Goal: Task Accomplishment & Management: Use online tool/utility

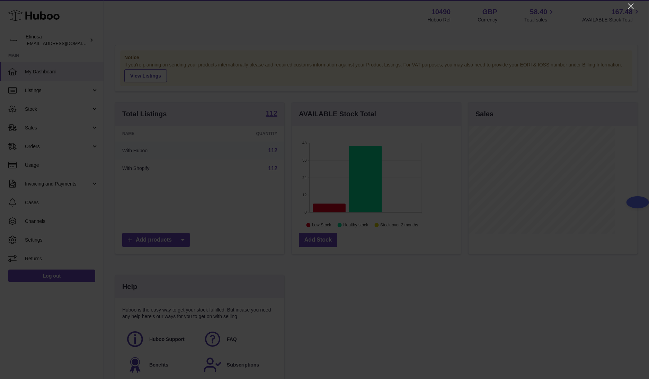
scroll to position [108, 169]
click at [432, 9] on icon "Close" at bounding box center [630, 6] width 8 height 8
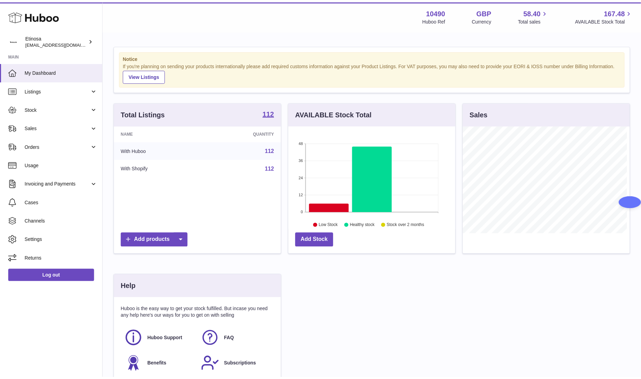
scroll to position [345983, 345925]
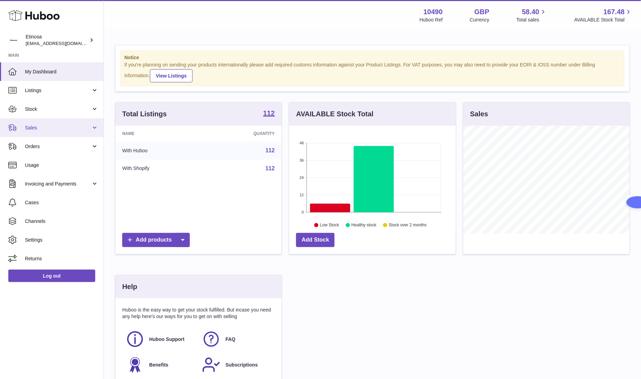
click at [76, 129] on span "Sales" at bounding box center [58, 128] width 66 height 7
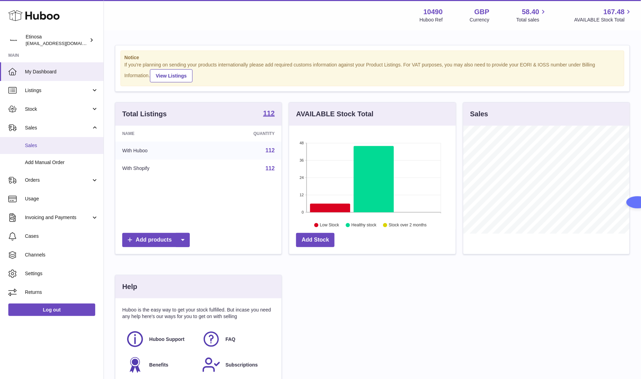
click at [66, 149] on link "Sales" at bounding box center [51, 145] width 103 height 17
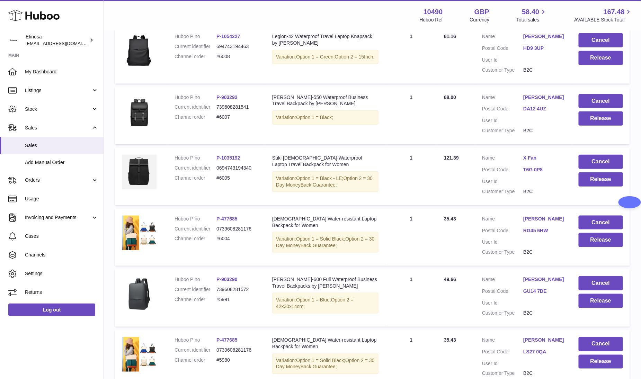
scroll to position [395, 0]
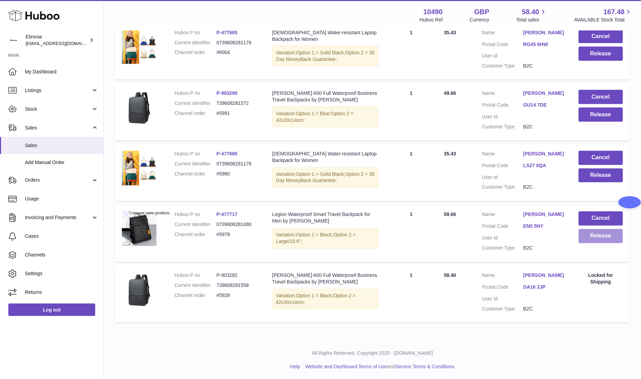
click at [601, 235] on button "Release" at bounding box center [600, 236] width 45 height 14
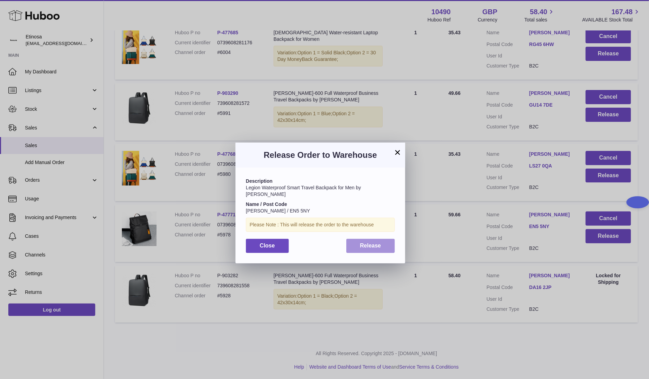
click at [384, 241] on button "Release" at bounding box center [370, 246] width 49 height 14
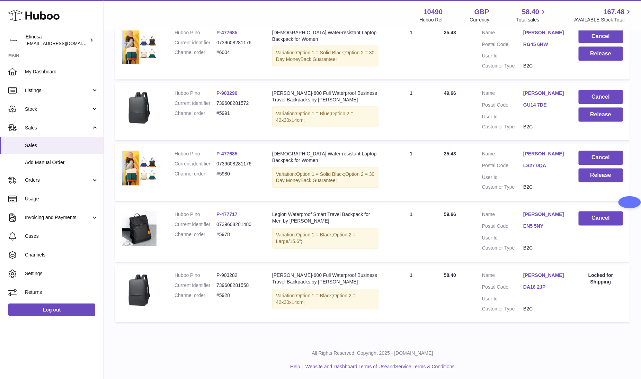
click at [209, 364] on ul "Help Website and Dashboard Terms of Use and Service Terms & Conditions" at bounding box center [372, 367] width 526 height 7
click at [605, 173] on button "Release" at bounding box center [600, 176] width 45 height 14
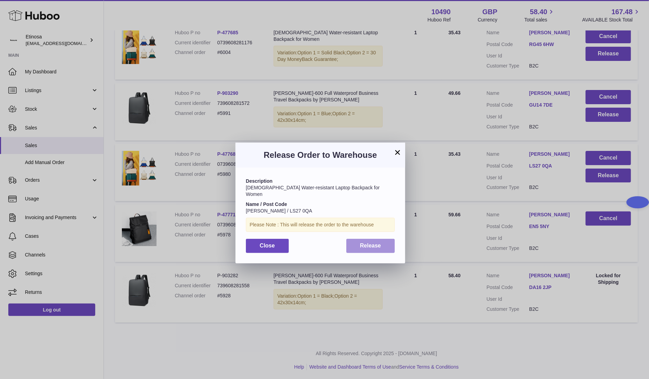
click at [379, 244] on button "Release" at bounding box center [370, 246] width 49 height 14
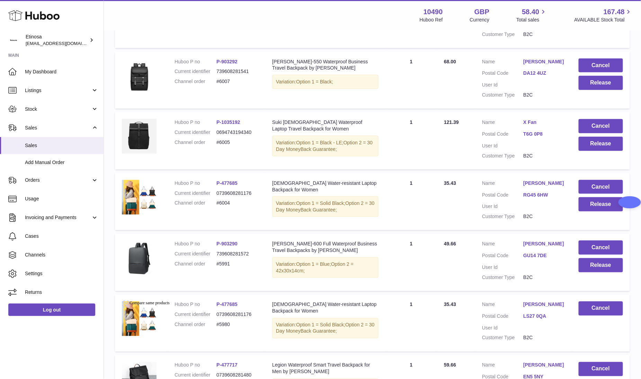
scroll to position [238, 0]
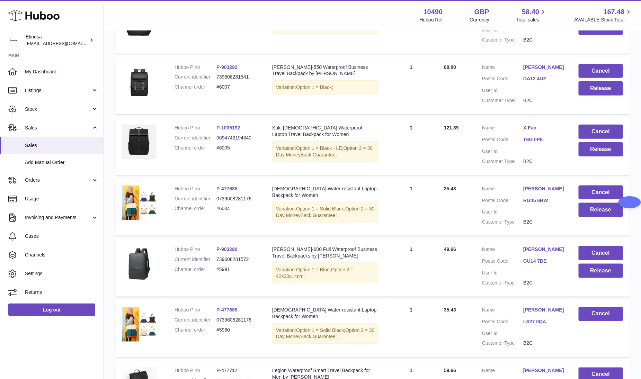
drag, startPoint x: 95, startPoint y: 349, endPoint x: 186, endPoint y: 326, distance: 93.6
click at [100, 347] on div "Huboo Etinosa [EMAIL_ADDRESS][DOMAIN_NAME] Main My Dashboard Listings Not with …" at bounding box center [52, 189] width 104 height 379
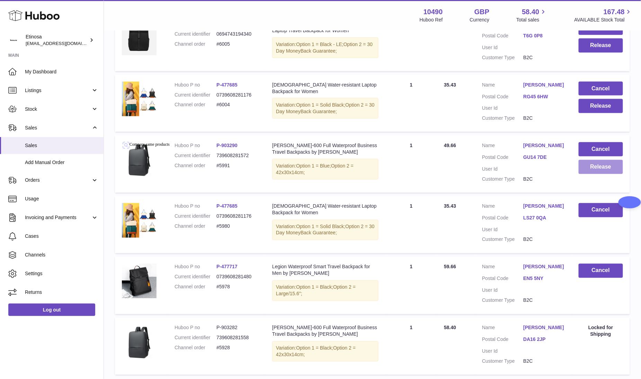
drag, startPoint x: 613, startPoint y: 165, endPoint x: 627, endPoint y: 199, distance: 36.8
click at [616, 167] on button "Release" at bounding box center [600, 167] width 45 height 14
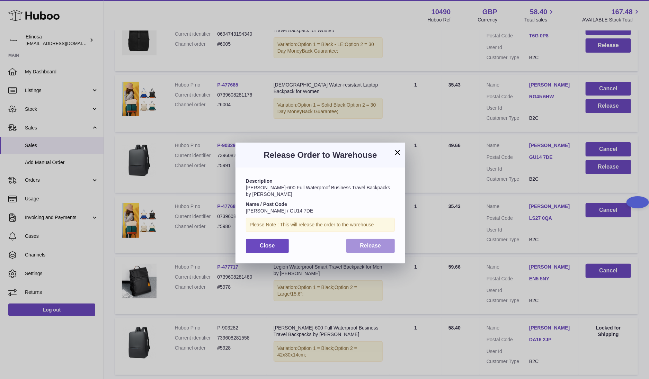
click at [382, 245] on button "Release" at bounding box center [370, 246] width 49 height 14
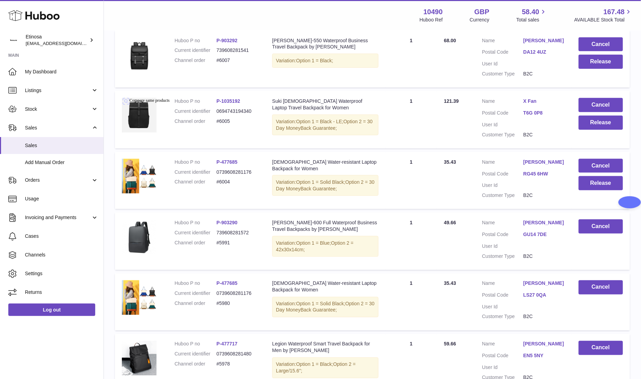
scroll to position [290, 0]
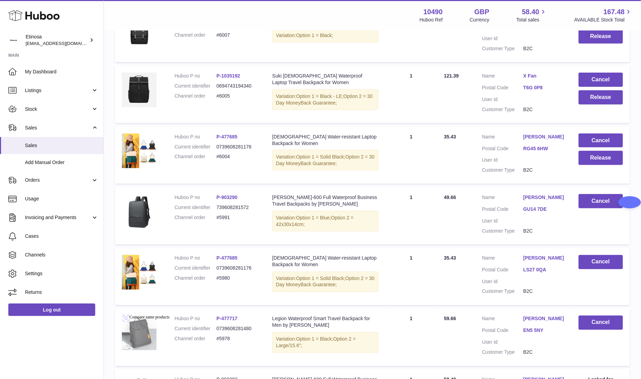
click at [124, 329] on img at bounding box center [139, 333] width 35 height 35
drag, startPoint x: 236, startPoint y: 156, endPoint x: 215, endPoint y: 157, distance: 21.5
click at [215, 157] on dl "Huboo P no P-477685 Current identifier 0739608281176 Channel order #6004" at bounding box center [216, 149] width 84 height 30
copy dl "#6004"
click at [85, 335] on div "Huboo Etinosa [EMAIL_ADDRESS][DOMAIN_NAME] Main My Dashboard Listings Not with …" at bounding box center [52, 189] width 104 height 379
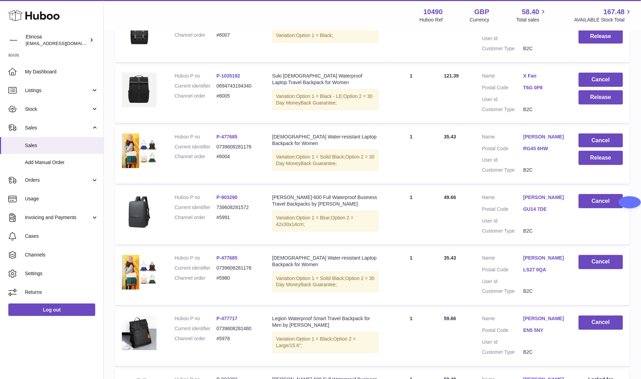
drag, startPoint x: 62, startPoint y: 334, endPoint x: 74, endPoint y: 324, distance: 16.0
click at [64, 334] on div "Huboo Etinosa [EMAIL_ADDRESS][DOMAIN_NAME] Main My Dashboard Listings Not with …" at bounding box center [52, 189] width 104 height 379
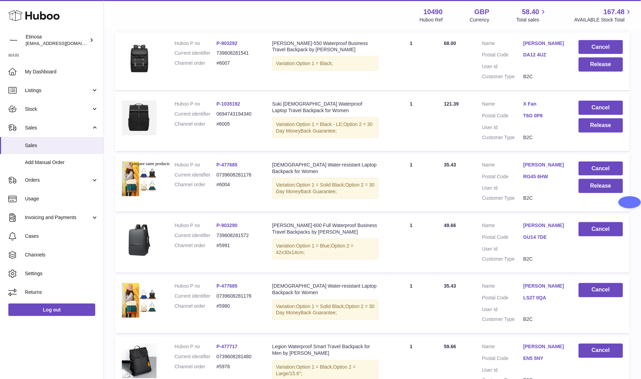
scroll to position [238, 0]
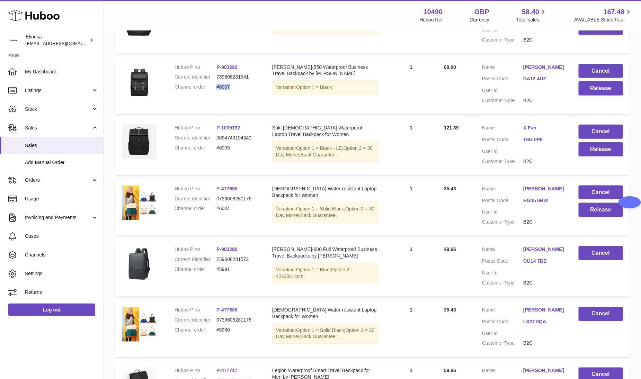
drag, startPoint x: 234, startPoint y: 87, endPoint x: 216, endPoint y: 87, distance: 18.0
click at [216, 87] on dd "#6007" at bounding box center [237, 87] width 42 height 7
copy dd "#6007"
drag, startPoint x: 88, startPoint y: 348, endPoint x: 95, endPoint y: 344, distance: 8.1
click at [91, 347] on div "Huboo Etinosa [EMAIL_ADDRESS][DOMAIN_NAME] Main My Dashboard Listings Not with …" at bounding box center [52, 189] width 104 height 379
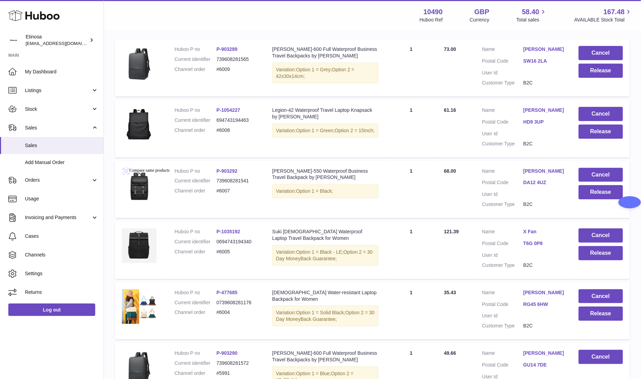
scroll to position [83, 0]
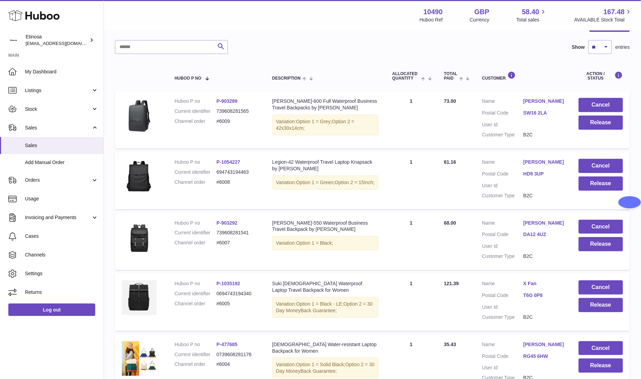
click at [47, 364] on div "Huboo Etinosa [EMAIL_ADDRESS][DOMAIN_NAME] Main My Dashboard Listings Not with …" at bounding box center [52, 189] width 104 height 379
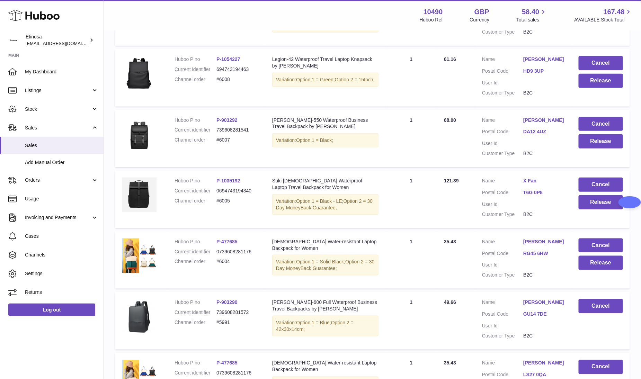
scroll to position [187, 0]
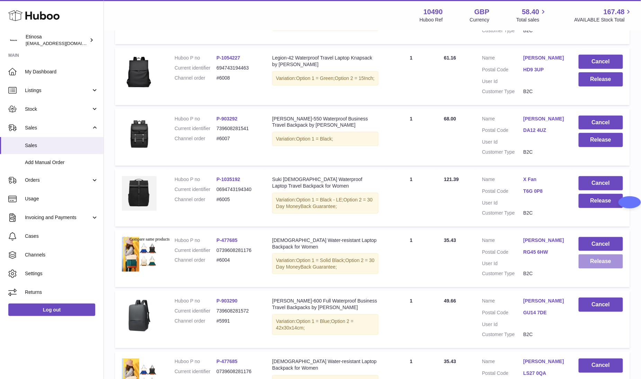
click at [599, 264] on button "Release" at bounding box center [600, 261] width 45 height 14
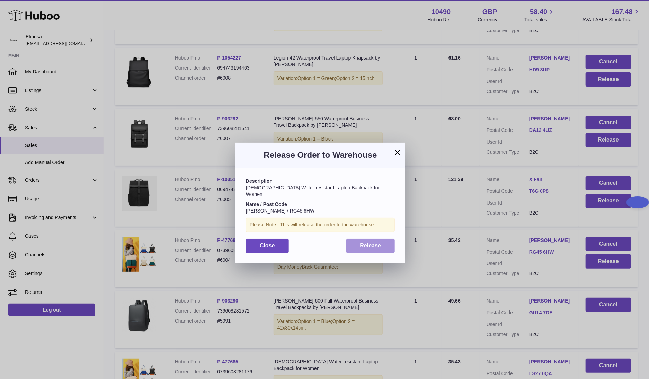
click at [381, 241] on button "Release" at bounding box center [370, 246] width 49 height 14
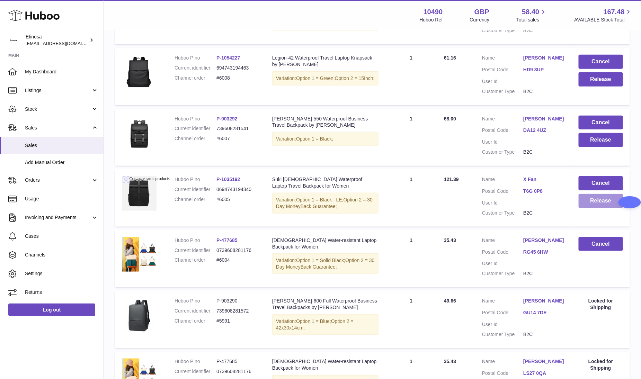
click at [594, 204] on button "Release" at bounding box center [600, 201] width 45 height 14
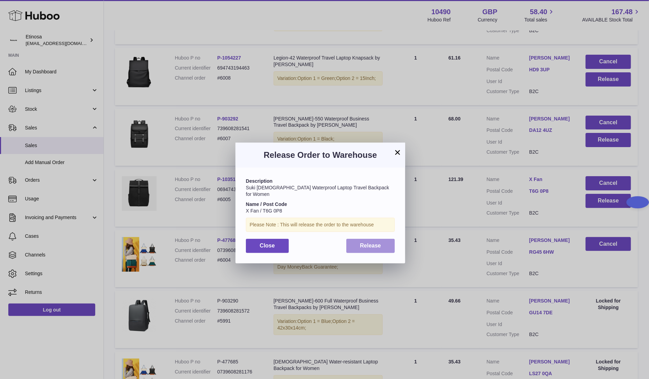
click at [377, 243] on span "Release" at bounding box center [370, 246] width 21 height 6
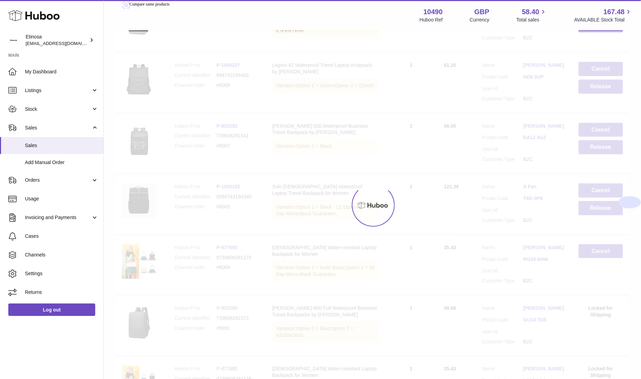
scroll to position [83, 0]
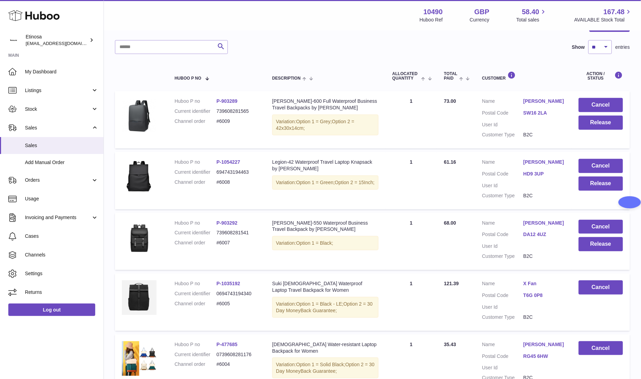
click at [89, 348] on div "Huboo Etinosa [EMAIL_ADDRESS][DOMAIN_NAME] Main My Dashboard Listings Not with …" at bounding box center [52, 189] width 104 height 379
click at [593, 129] on button "Release" at bounding box center [600, 123] width 45 height 14
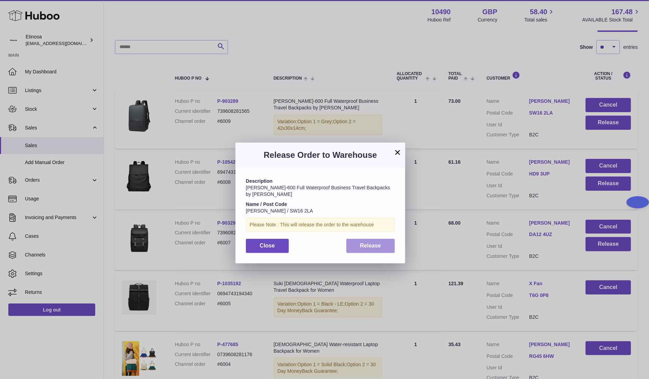
click at [369, 243] on span "Release" at bounding box center [370, 246] width 21 height 6
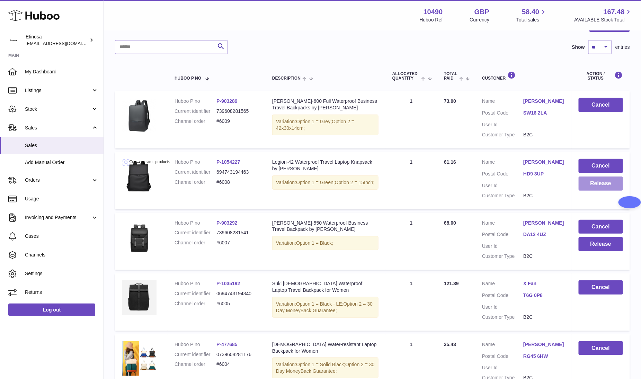
click at [595, 188] on button "Release" at bounding box center [600, 184] width 45 height 14
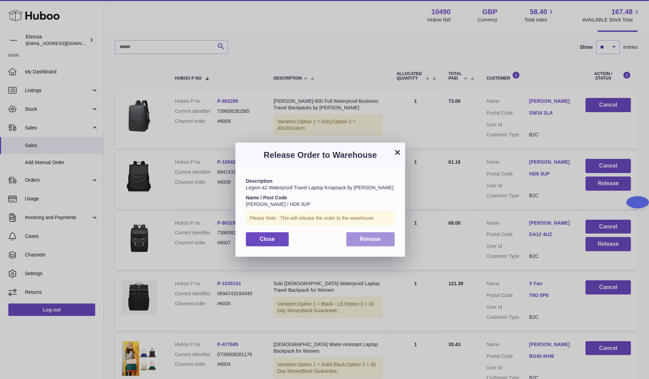
click at [379, 237] on span "Release" at bounding box center [370, 239] width 21 height 6
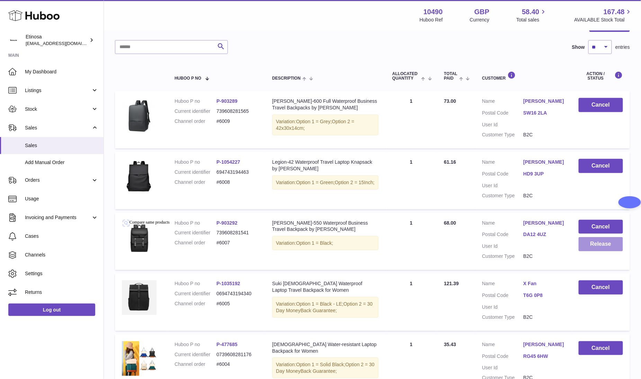
click at [592, 245] on button "Release" at bounding box center [600, 244] width 45 height 14
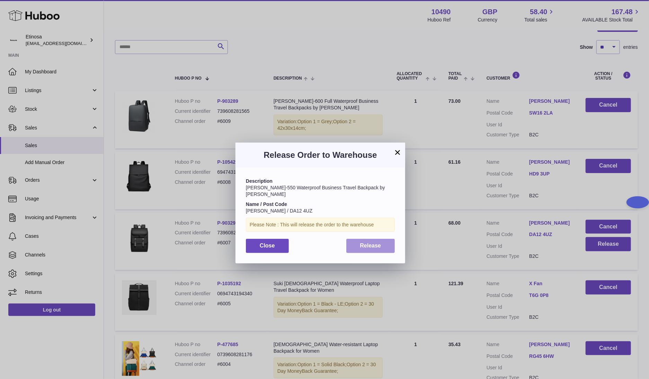
click at [379, 243] on span "Release" at bounding box center [370, 246] width 21 height 6
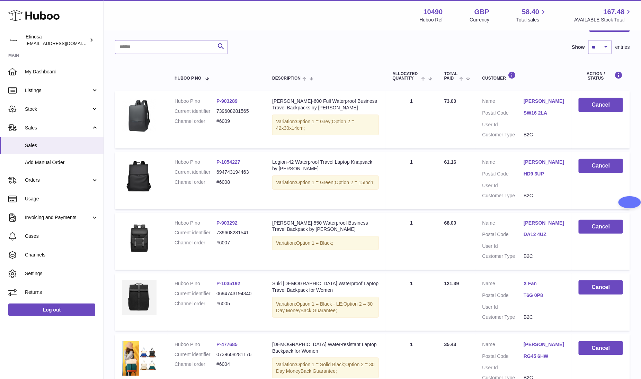
click at [87, 342] on div "Huboo Etinosa [EMAIL_ADDRESS][DOMAIN_NAME] Main My Dashboard Listings Not with …" at bounding box center [52, 189] width 104 height 379
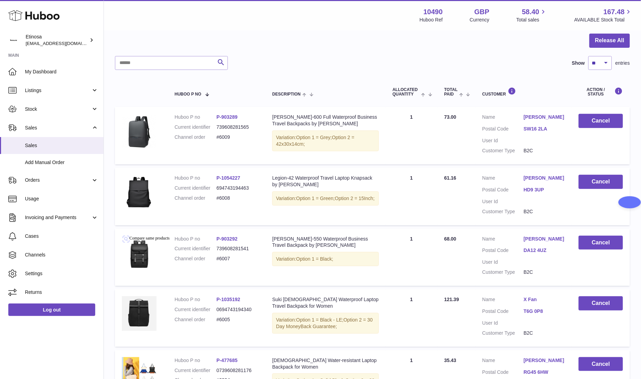
scroll to position [0, 0]
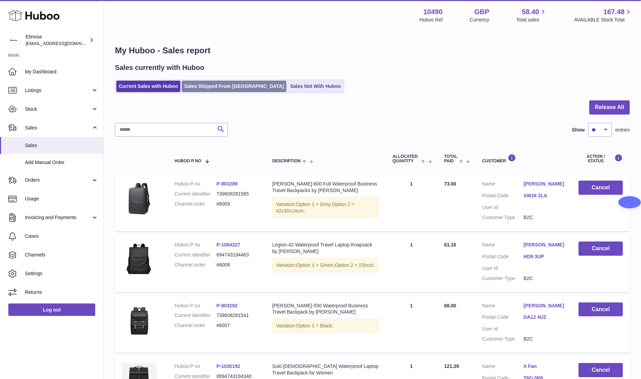
click at [236, 87] on link "Sales Shipped From [GEOGRAPHIC_DATA]" at bounding box center [234, 86] width 105 height 11
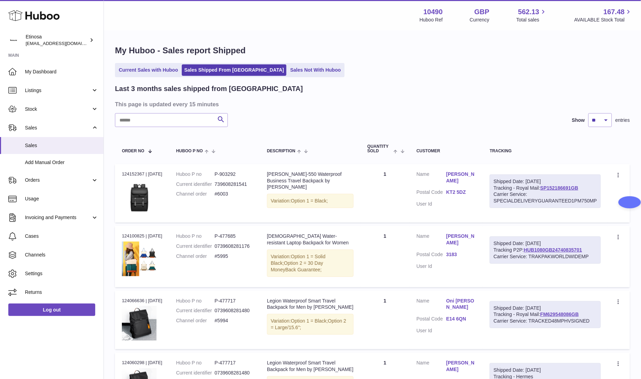
drag, startPoint x: 83, startPoint y: 346, endPoint x: 87, endPoint y: 344, distance: 4.0
click at [84, 346] on div "Huboo Etinosa [EMAIL_ADDRESS][DOMAIN_NAME] Main My Dashboard Listings Not with …" at bounding box center [52, 189] width 104 height 379
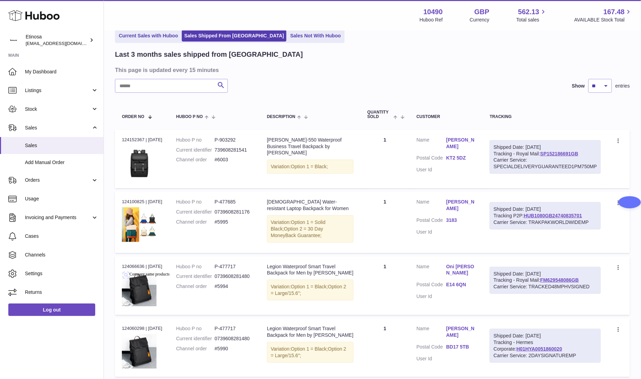
scroll to position [52, 0]
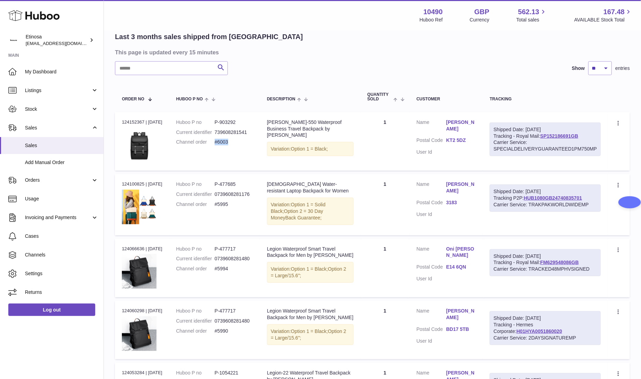
drag, startPoint x: 234, startPoint y: 142, endPoint x: 218, endPoint y: 144, distance: 16.7
click at [218, 144] on dd "#6003" at bounding box center [234, 142] width 38 height 7
copy dd "#6003"
drag, startPoint x: 67, startPoint y: 355, endPoint x: 96, endPoint y: 334, distance: 35.6
click at [69, 354] on div "Huboo Etinosa [EMAIL_ADDRESS][DOMAIN_NAME] Main My Dashboard Listings Not with …" at bounding box center [52, 189] width 104 height 379
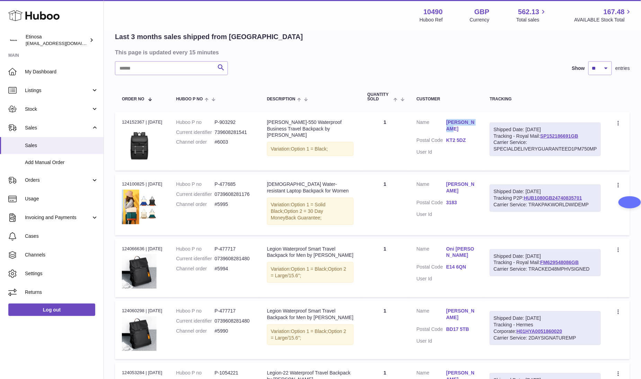
drag, startPoint x: 476, startPoint y: 120, endPoint x: 445, endPoint y: 122, distance: 30.5
click at [445, 122] on td "Customer Name Sachin Jina Postal Code KT2 5DZ User Id" at bounding box center [445, 141] width 73 height 58
copy link "Sachin Jina"
drag, startPoint x: 51, startPoint y: 367, endPoint x: 118, endPoint y: 306, distance: 90.9
click at [55, 360] on div "Huboo Etinosa [EMAIL_ADDRESS][DOMAIN_NAME] Main My Dashboard Listings Not with …" at bounding box center [52, 189] width 104 height 379
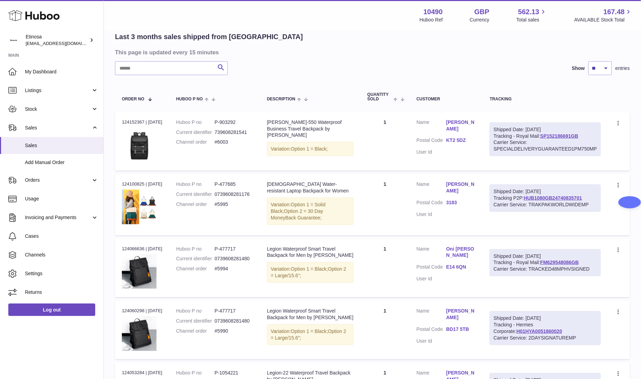
drag, startPoint x: 477, startPoint y: 119, endPoint x: 450, endPoint y: 123, distance: 27.6
click at [445, 121] on td "Customer Name Sachin Jina Postal Code KT2 5DZ User Id" at bounding box center [445, 141] width 73 height 58
copy dl "Sachin Jina"
drag, startPoint x: 62, startPoint y: 359, endPoint x: 13, endPoint y: 66, distance: 297.1
click at [61, 356] on div "Huboo Etinosa [EMAIL_ADDRESS][DOMAIN_NAME] Main My Dashboard Listings Not with …" at bounding box center [52, 189] width 104 height 379
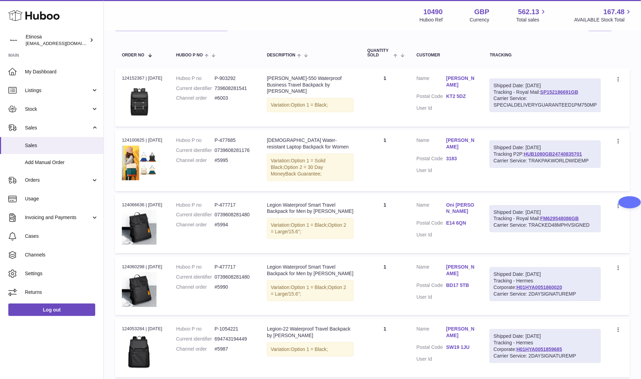
scroll to position [0, 0]
